Goal: Find specific page/section

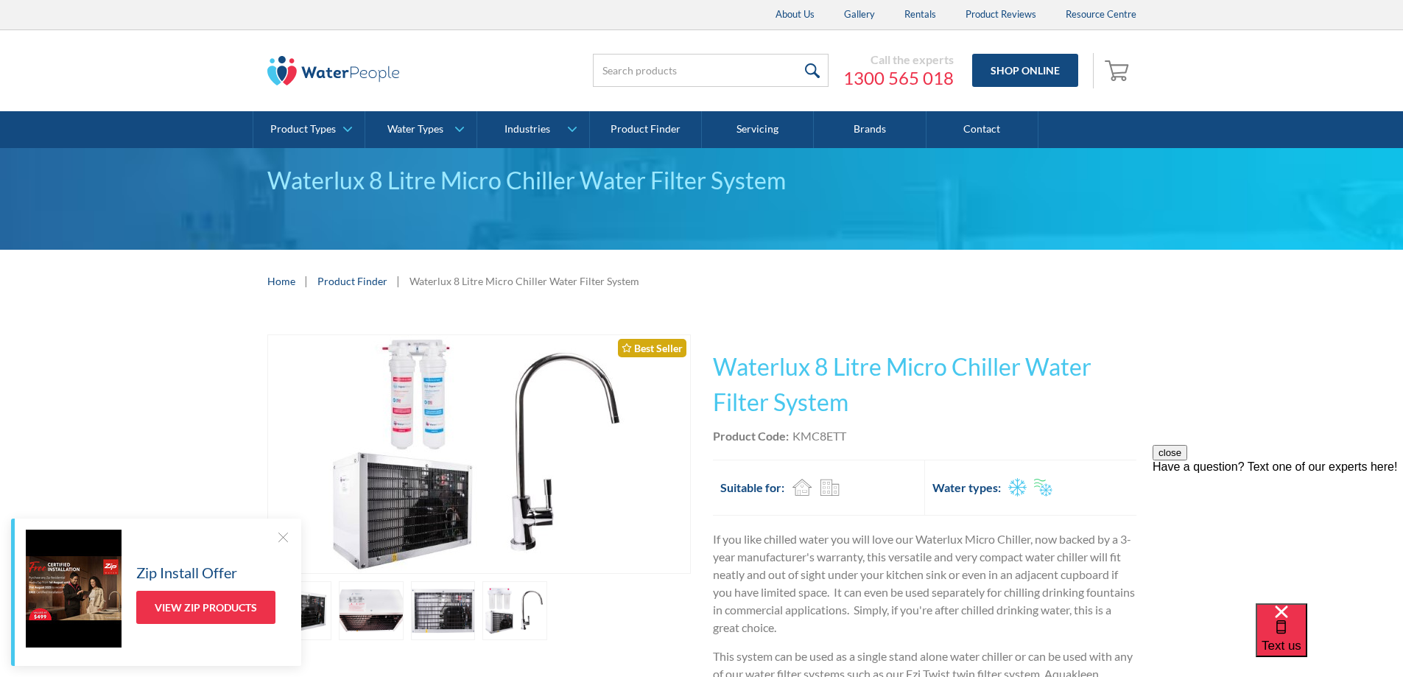
scroll to position [74, 0]
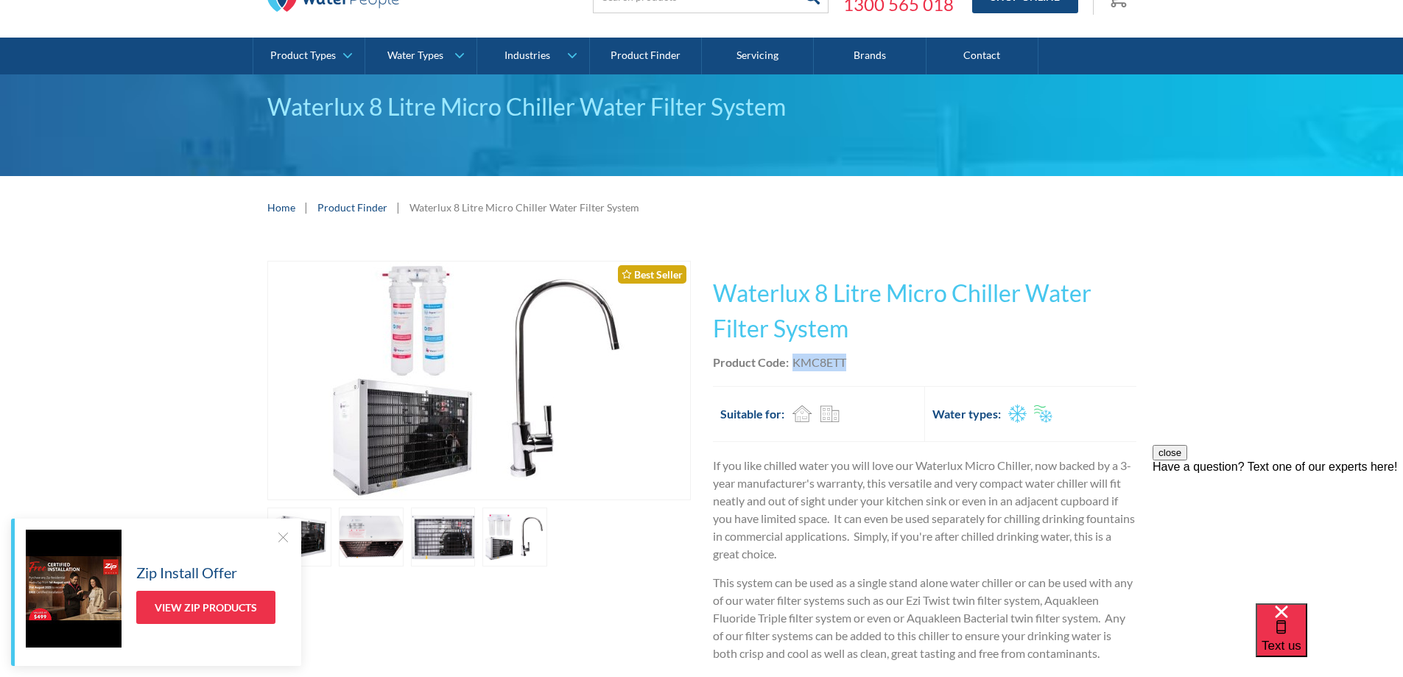
drag, startPoint x: 856, startPoint y: 368, endPoint x: 792, endPoint y: 368, distance: 64.1
click at [792, 368] on div "Product Code: KMC8ETT" at bounding box center [925, 363] width 424 height 18
copy div "KMC8ETT"
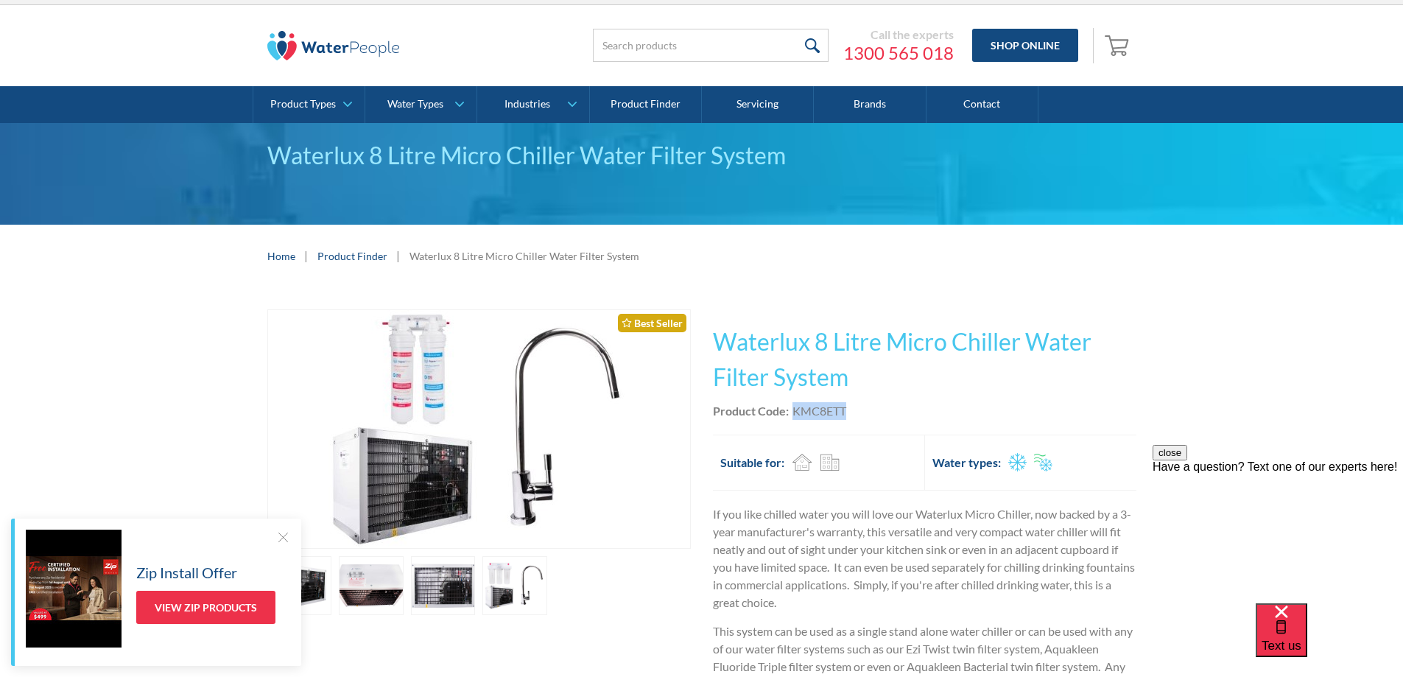
scroll to position [0, 0]
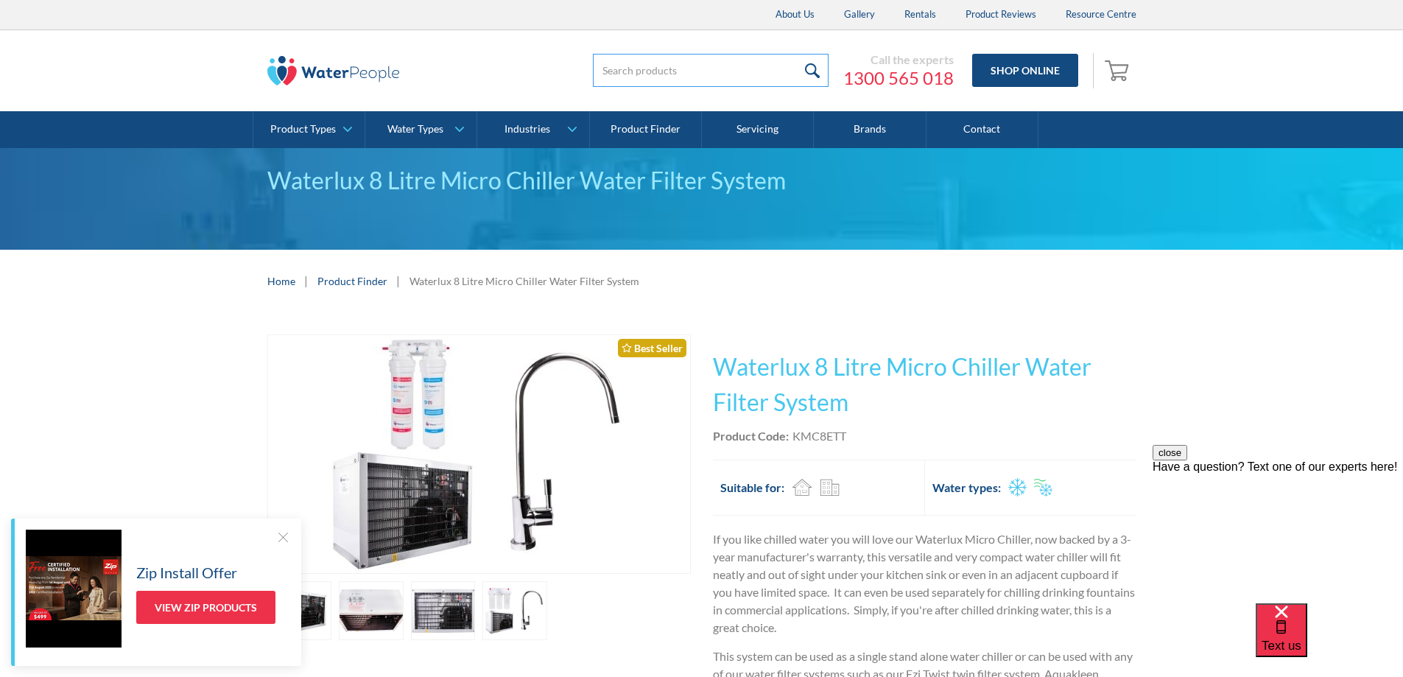
click at [656, 83] on input "search" at bounding box center [711, 70] width 236 height 33
type input "ic8"
click at [797, 54] on input "submit" at bounding box center [813, 70] width 32 height 33
